Goal: Find specific page/section: Find specific page/section

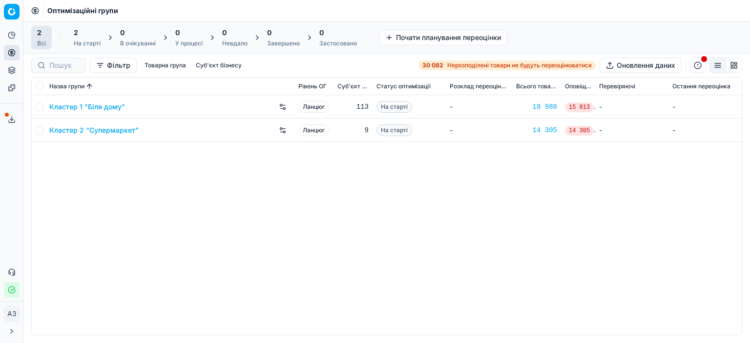
click at [129, 168] on div "Кластер 1 “Біля дому” Ланцюг 113 На старті - 18 980 15 813 - - Кластер 2 “Супер…" at bounding box center [387, 215] width 710 height 240
click at [110, 106] on font "Кластер 1 “Біля дому”" at bounding box center [87, 107] width 76 height 8
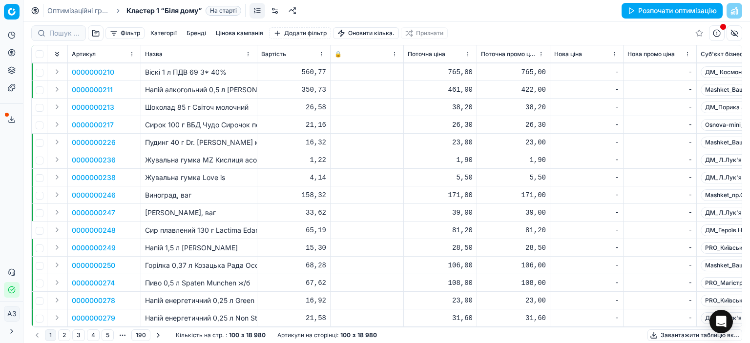
scroll to position [1501, 0]
click at [61, 336] on button "2" at bounding box center [64, 336] width 12 height 12
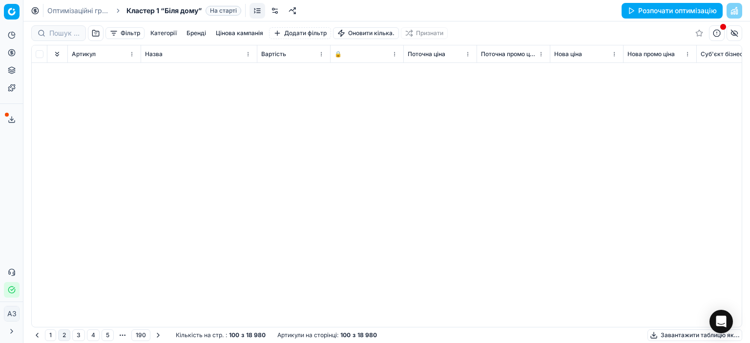
scroll to position [1501, 0]
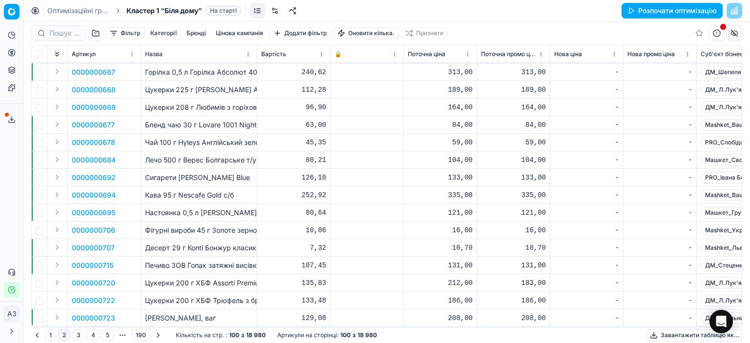
click at [76, 336] on button "3" at bounding box center [78, 336] width 13 height 12
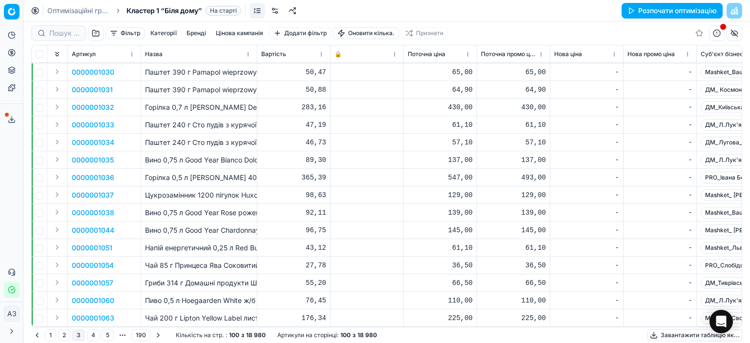
click at [50, 335] on button "1" at bounding box center [50, 336] width 11 height 12
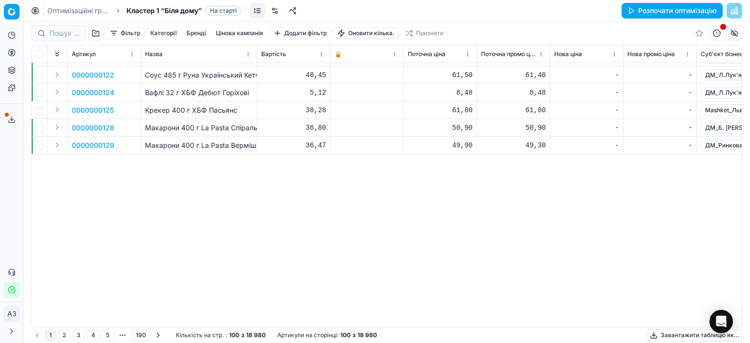
scroll to position [280, 0]
